Goal: Navigation & Orientation: Find specific page/section

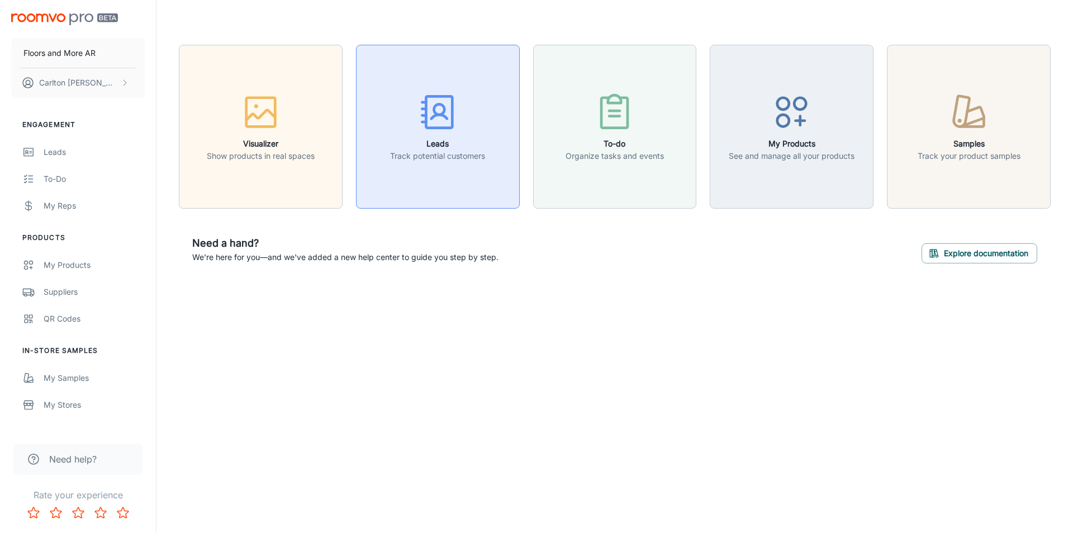
click at [456, 134] on div "button" at bounding box center [437, 114] width 95 height 46
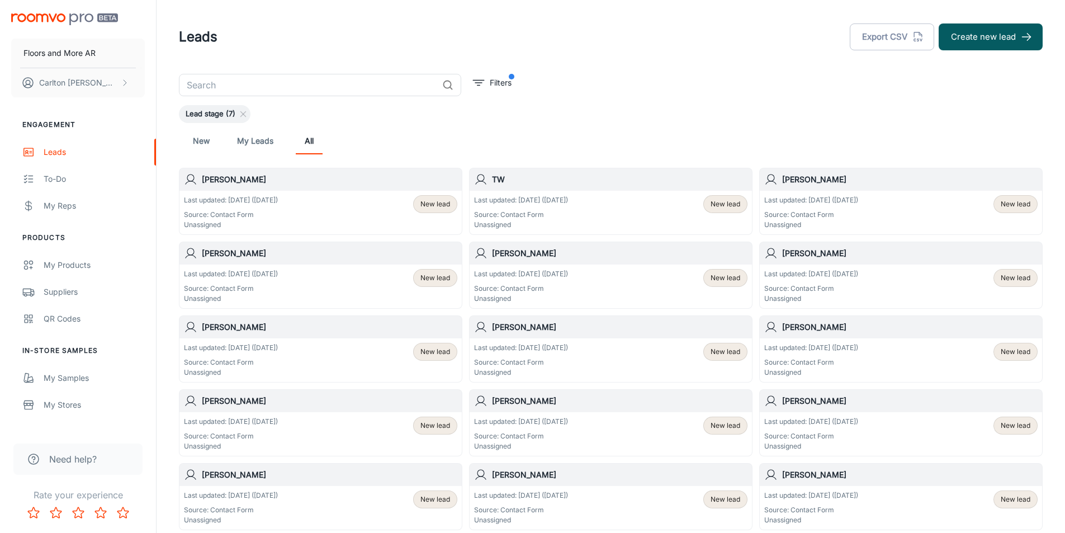
click at [348, 206] on div "Last updated: [DATE] ([DATE]) Source: Contact Form Unassigned New lead" at bounding box center [320, 212] width 273 height 35
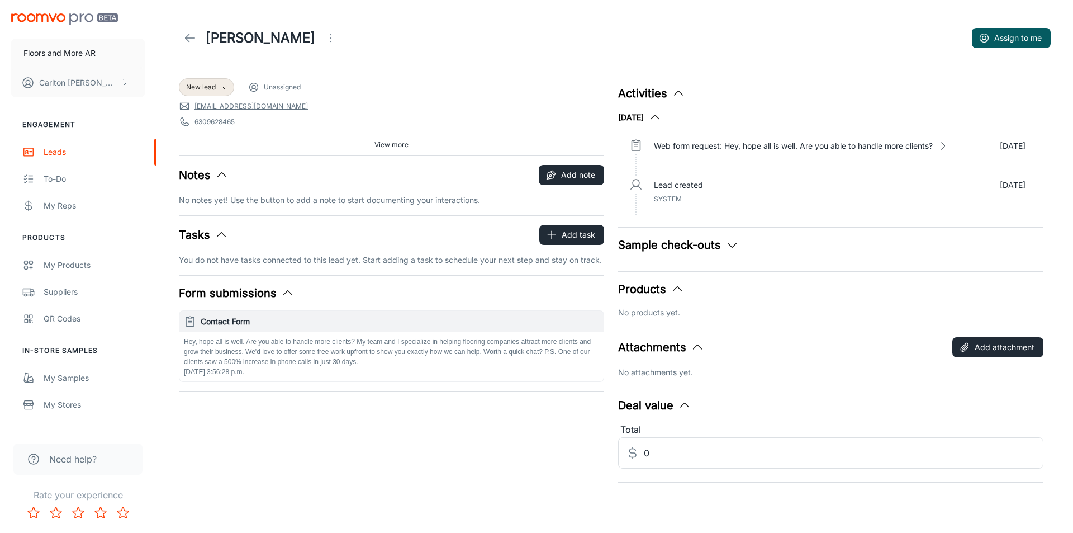
click at [186, 34] on icon at bounding box center [189, 37] width 13 height 13
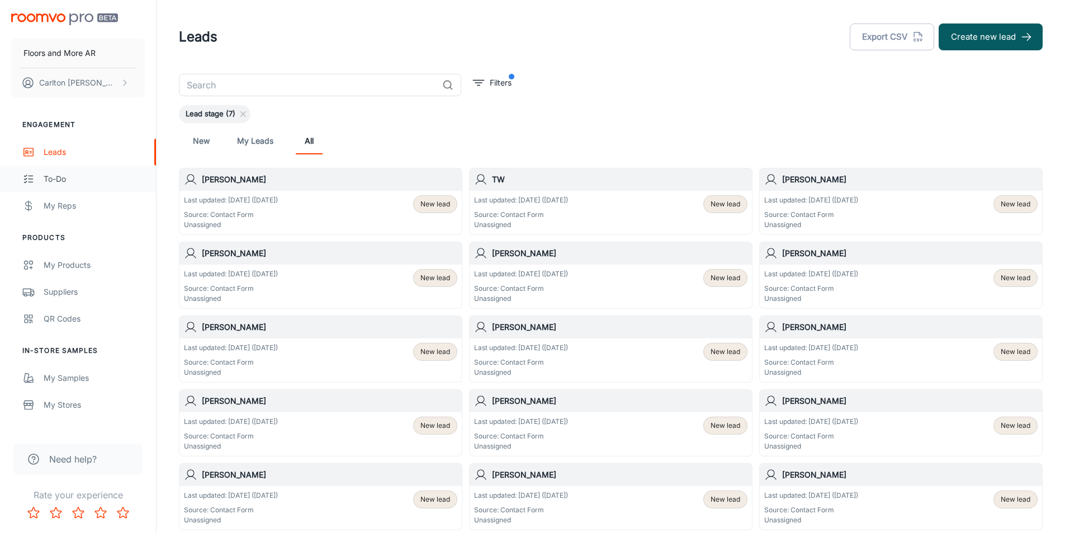
click at [59, 177] on div "To-do" at bounding box center [94, 179] width 101 height 12
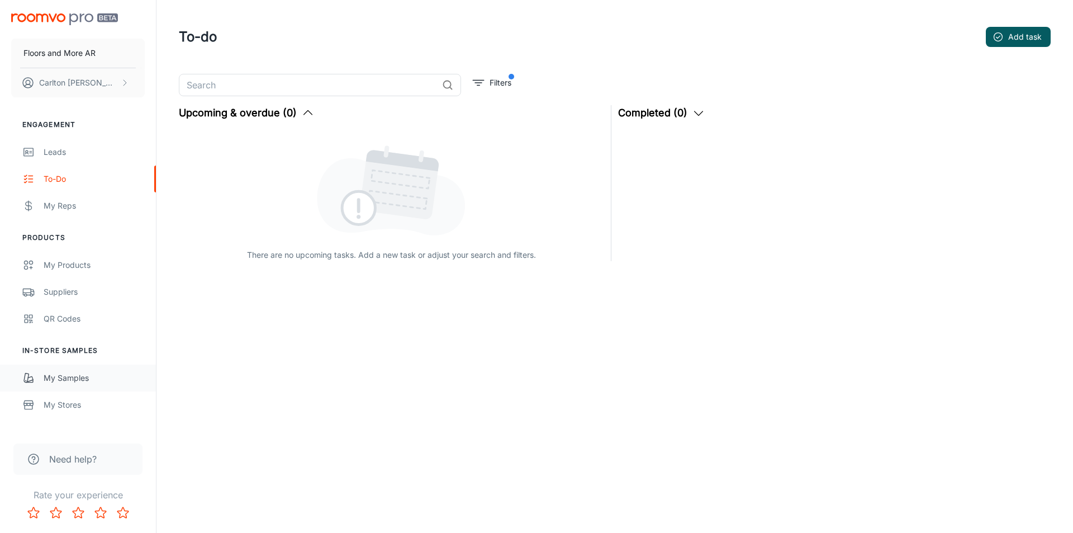
click at [74, 376] on div "My Samples" at bounding box center [94, 378] width 101 height 12
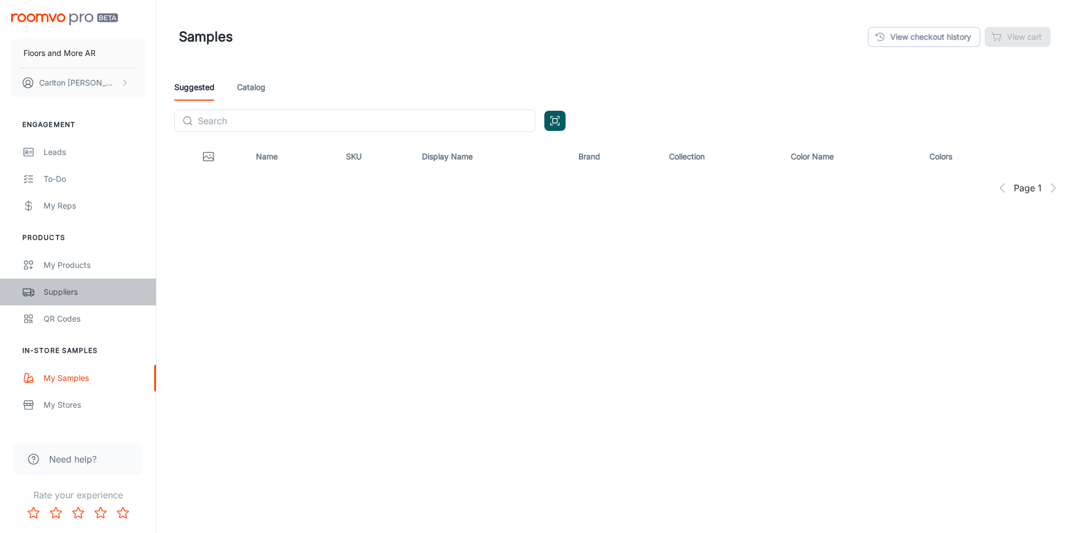
click at [57, 293] on div "Suppliers" at bounding box center [94, 292] width 101 height 12
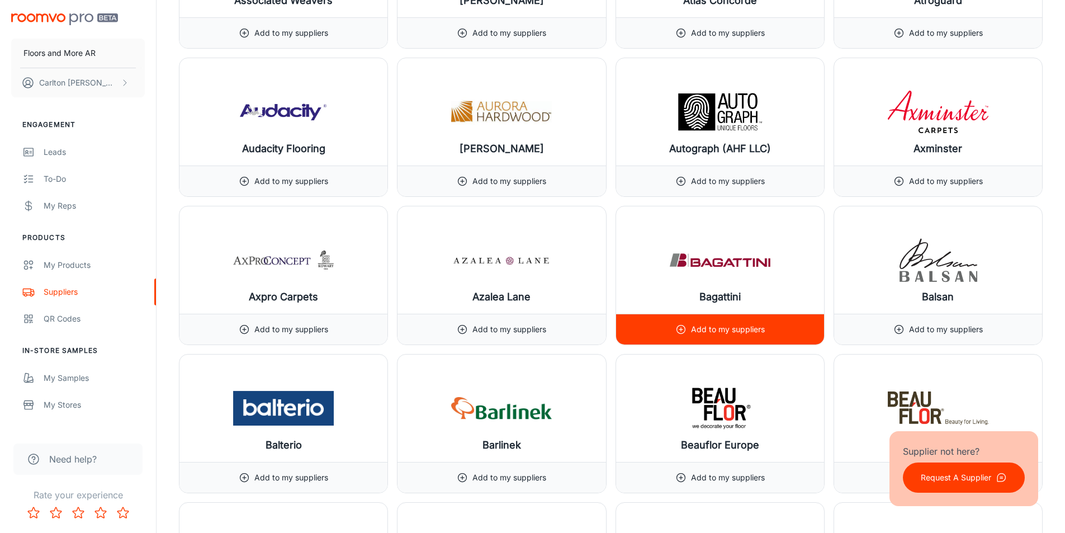
scroll to position [1901, 0]
